Goal: Check status: Check status

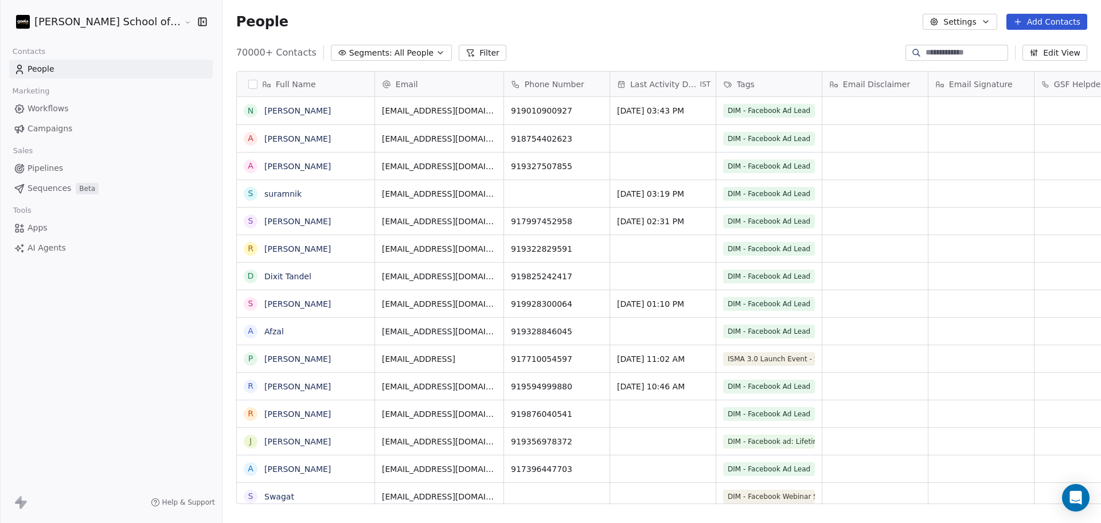
scroll to position [449, 911]
click at [110, 124] on link "Campaigns" at bounding box center [111, 128] width 204 height 19
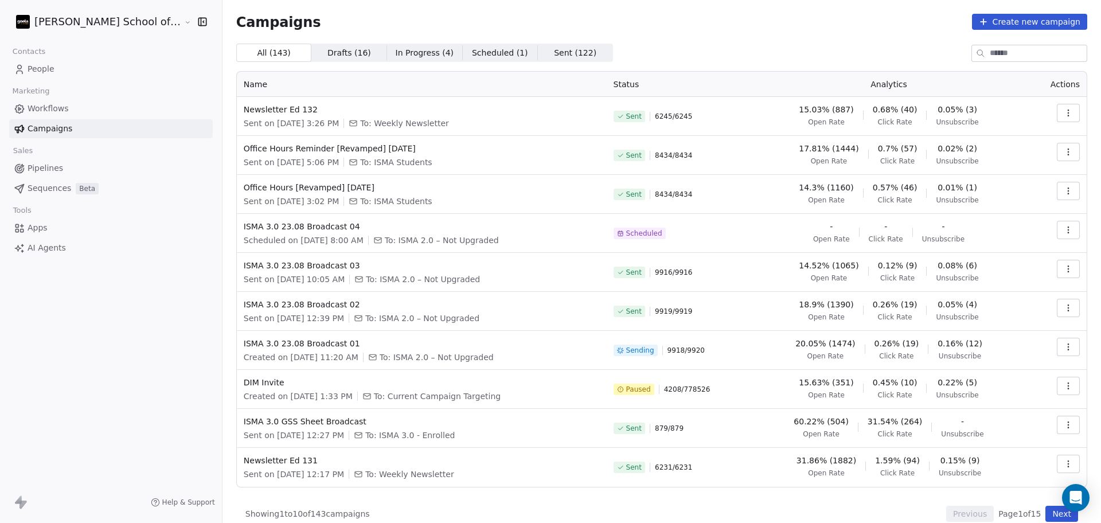
click at [561, 210] on td "Office Hours [Revamped] [DATE] Sent on [DATE] 3:02 PM To: ISMA Students" at bounding box center [422, 194] width 370 height 39
click at [812, 114] on span "15.03% (887)" at bounding box center [826, 109] width 54 height 11
click at [820, 138] on td "17.81% (1444) Open Rate 0.7% (57) Click Rate 0.02% (2) Unsubscribe" at bounding box center [889, 155] width 278 height 39
click at [973, 47] on div at bounding box center [981, 53] width 18 height 16
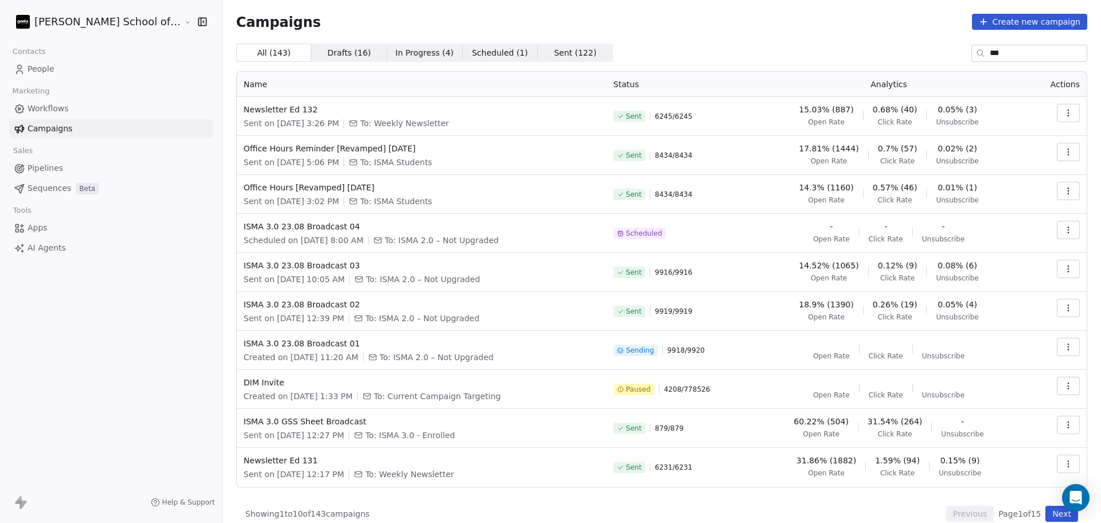
type input "***"
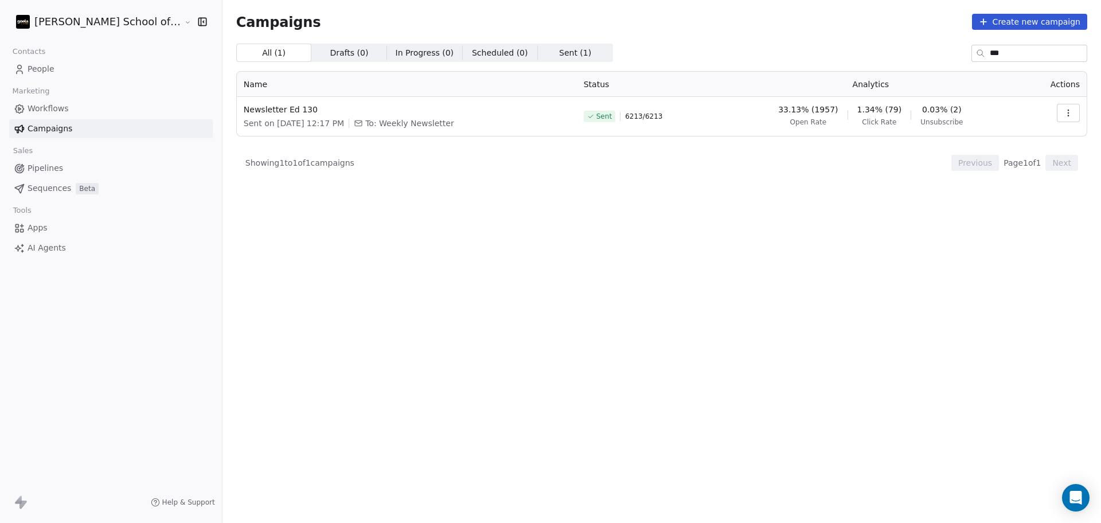
drag, startPoint x: 993, startPoint y: 56, endPoint x: 913, endPoint y: 56, distance: 79.7
click at [913, 56] on div "All ( 1 ) All ( 1 ) Drafts ( 0 ) Drafts ( 0 ) In Progress ( 0 ) In Progress ( 0…" at bounding box center [661, 53] width 851 height 18
